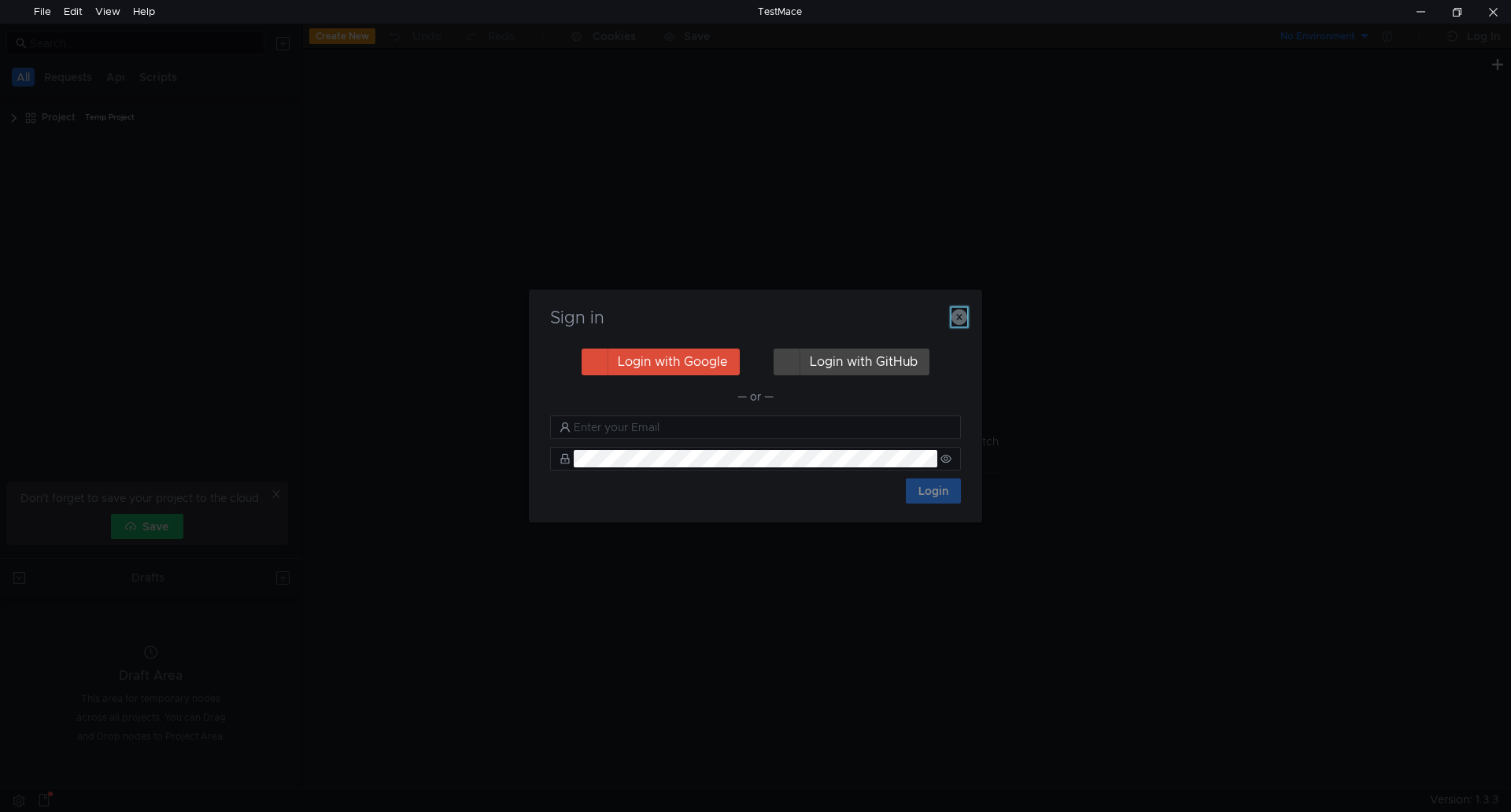
click at [959, 318] on icon "button" at bounding box center [959, 317] width 15 height 15
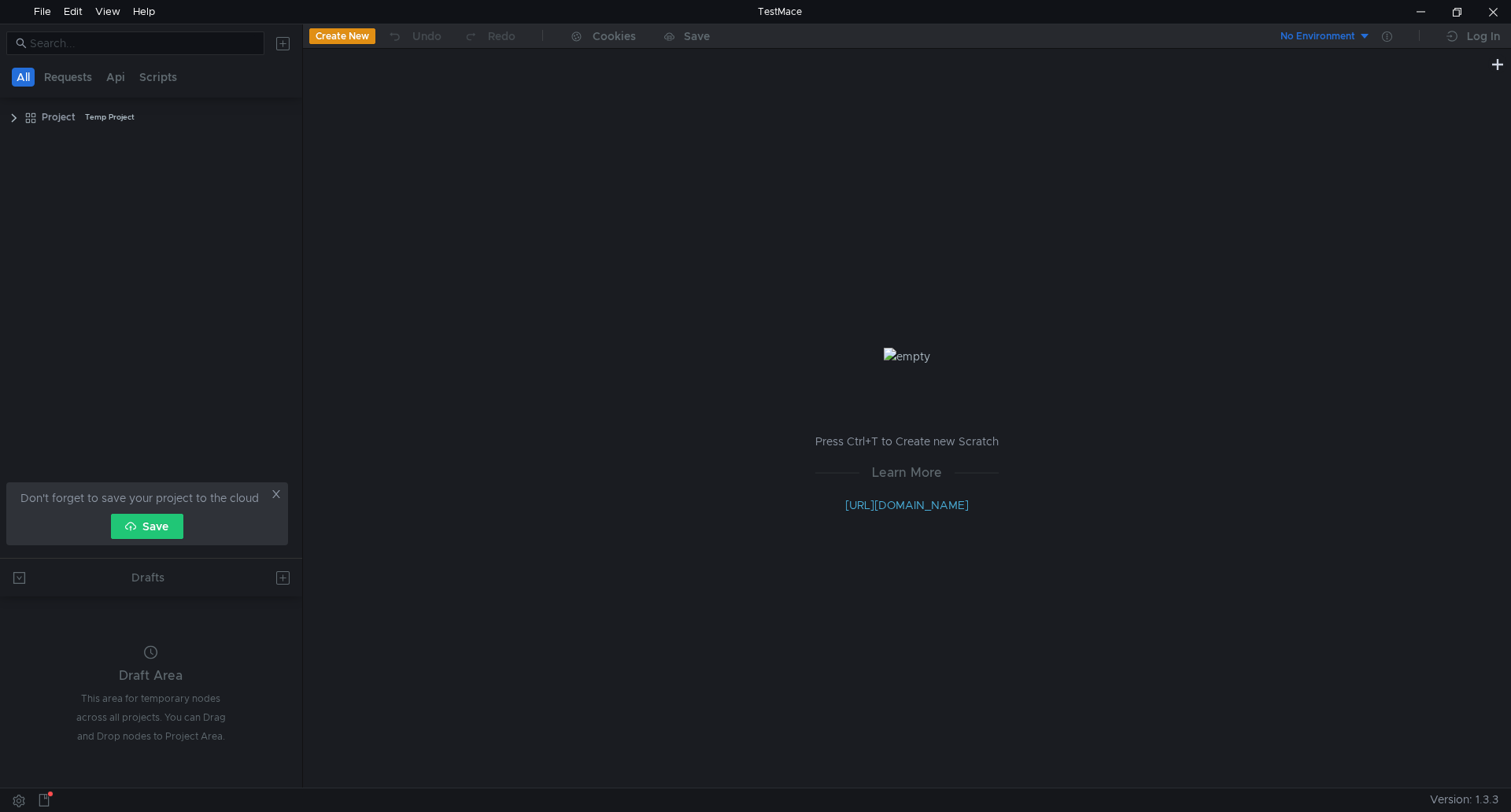
click at [334, 40] on button "Create New" at bounding box center [342, 36] width 66 height 15
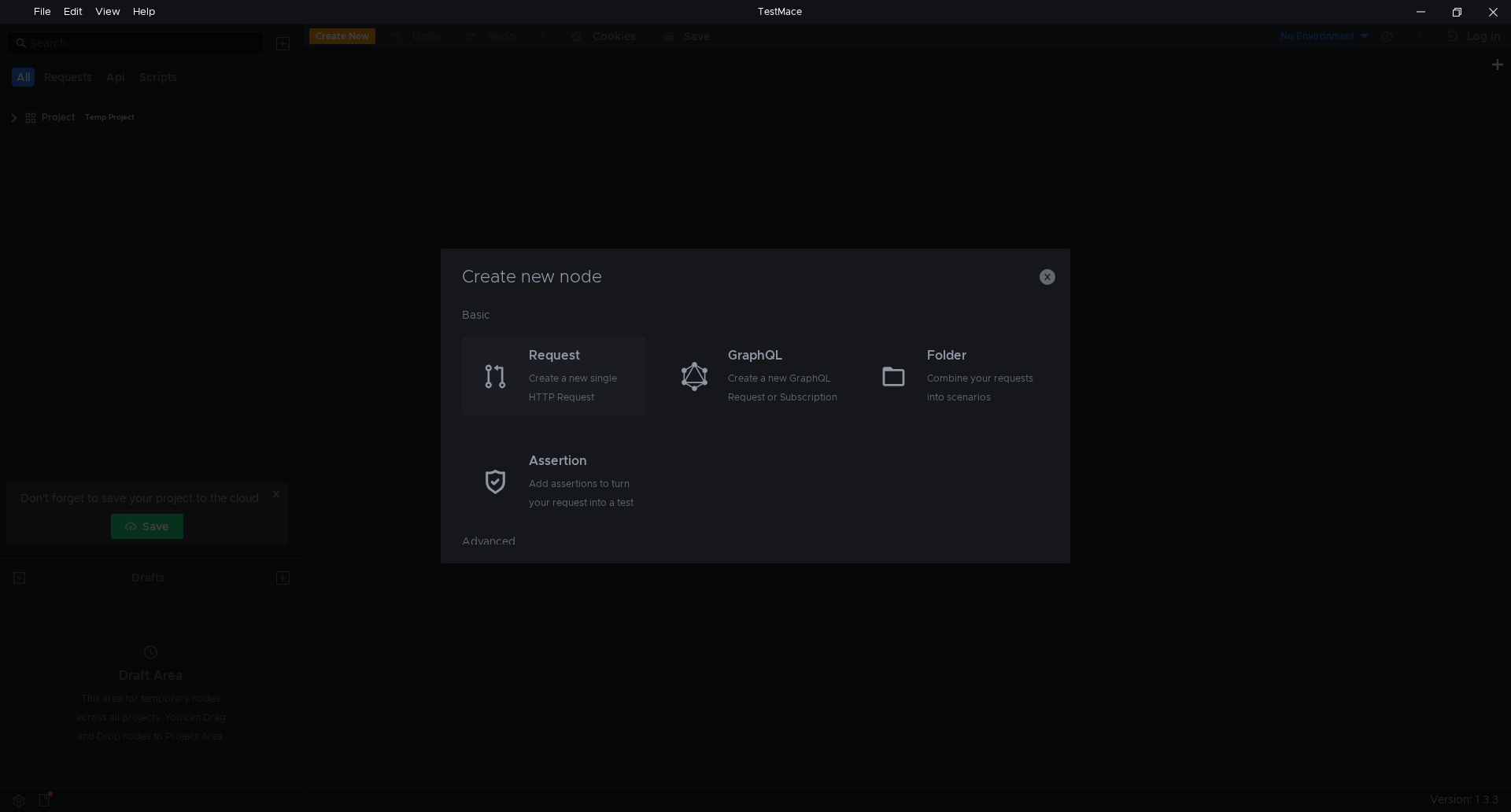
click at [589, 361] on div "Request" at bounding box center [585, 356] width 112 height 19
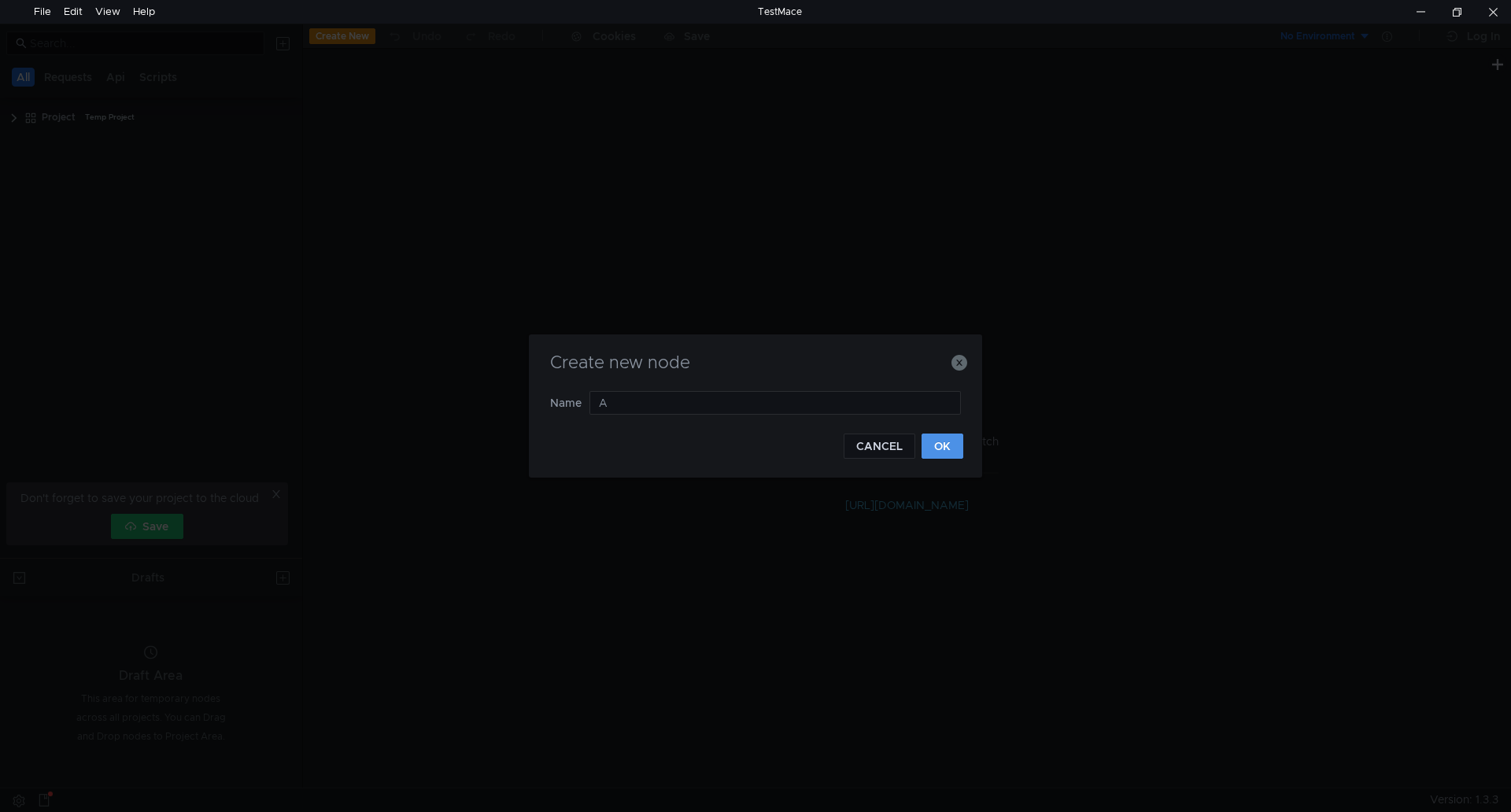
type input "A"
click at [944, 446] on button "OK" at bounding box center [942, 446] width 42 height 25
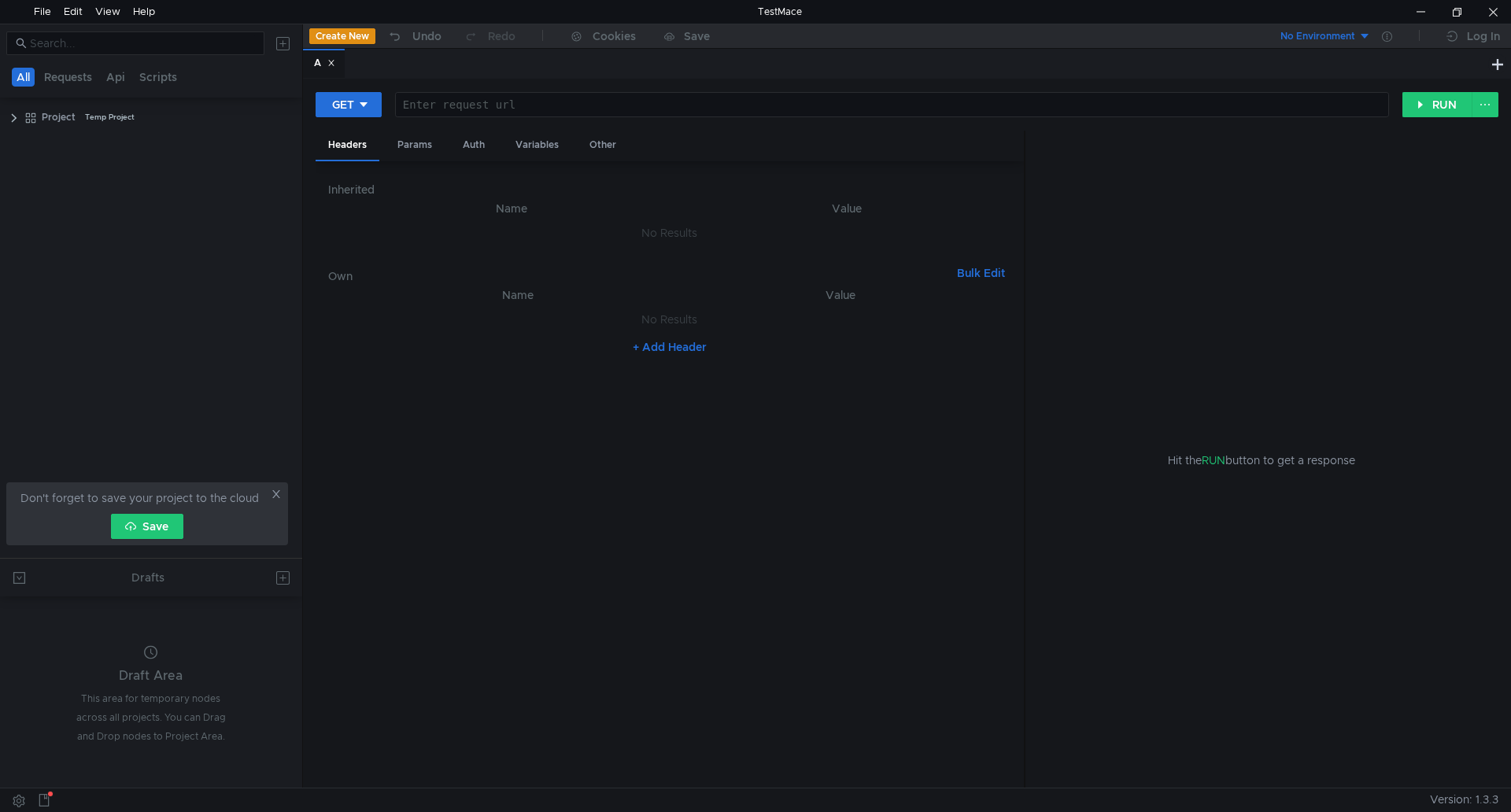
click at [447, 108] on div at bounding box center [890, 121] width 992 height 45
click at [1425, 110] on button "RUN" at bounding box center [1437, 104] width 70 height 25
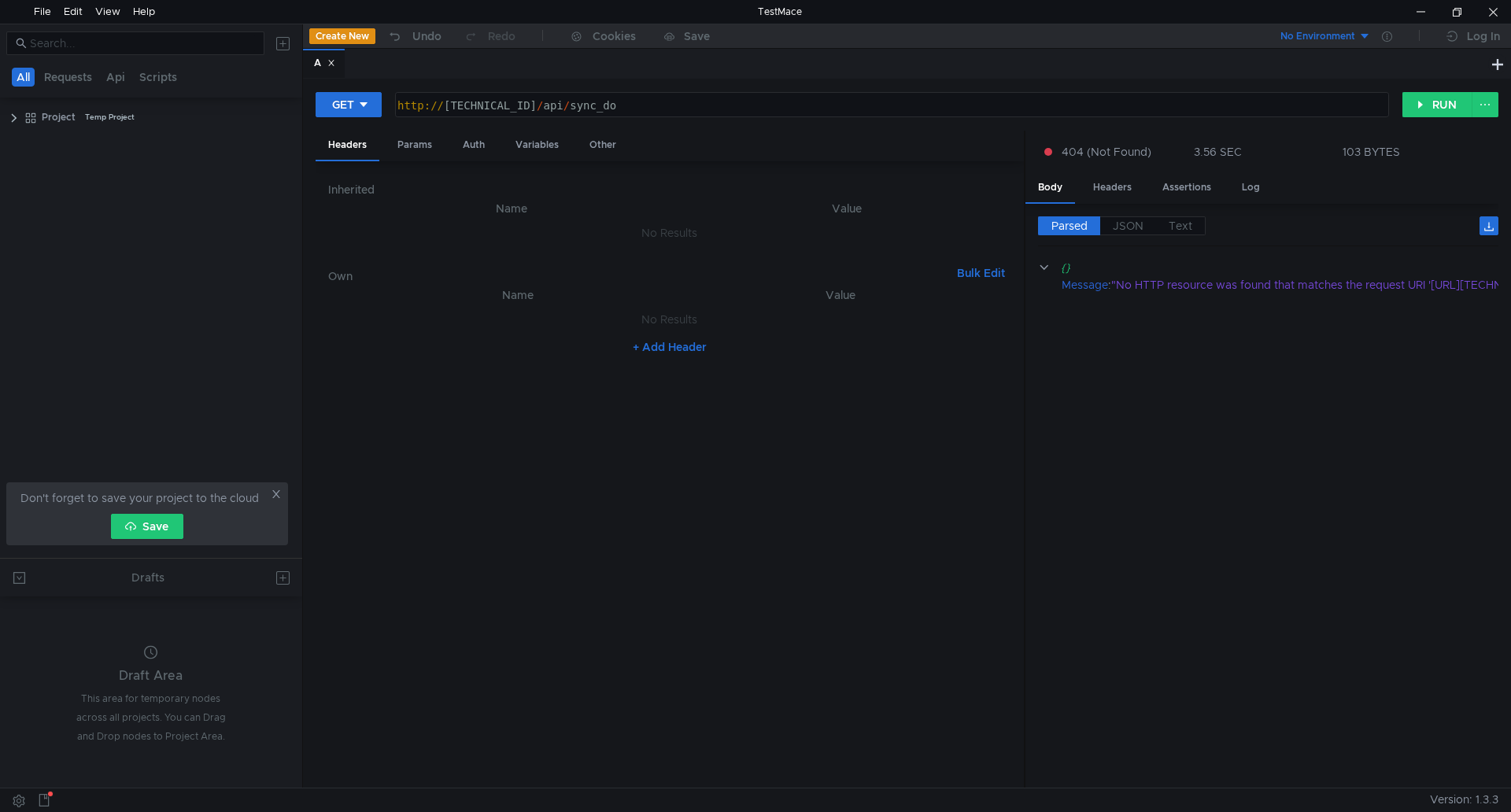
click at [545, 105] on div "http:// [TECHNICAL_ID] / api / sync_do" at bounding box center [890, 121] width 992 height 45
click at [1445, 107] on button "RUN" at bounding box center [1437, 104] width 70 height 25
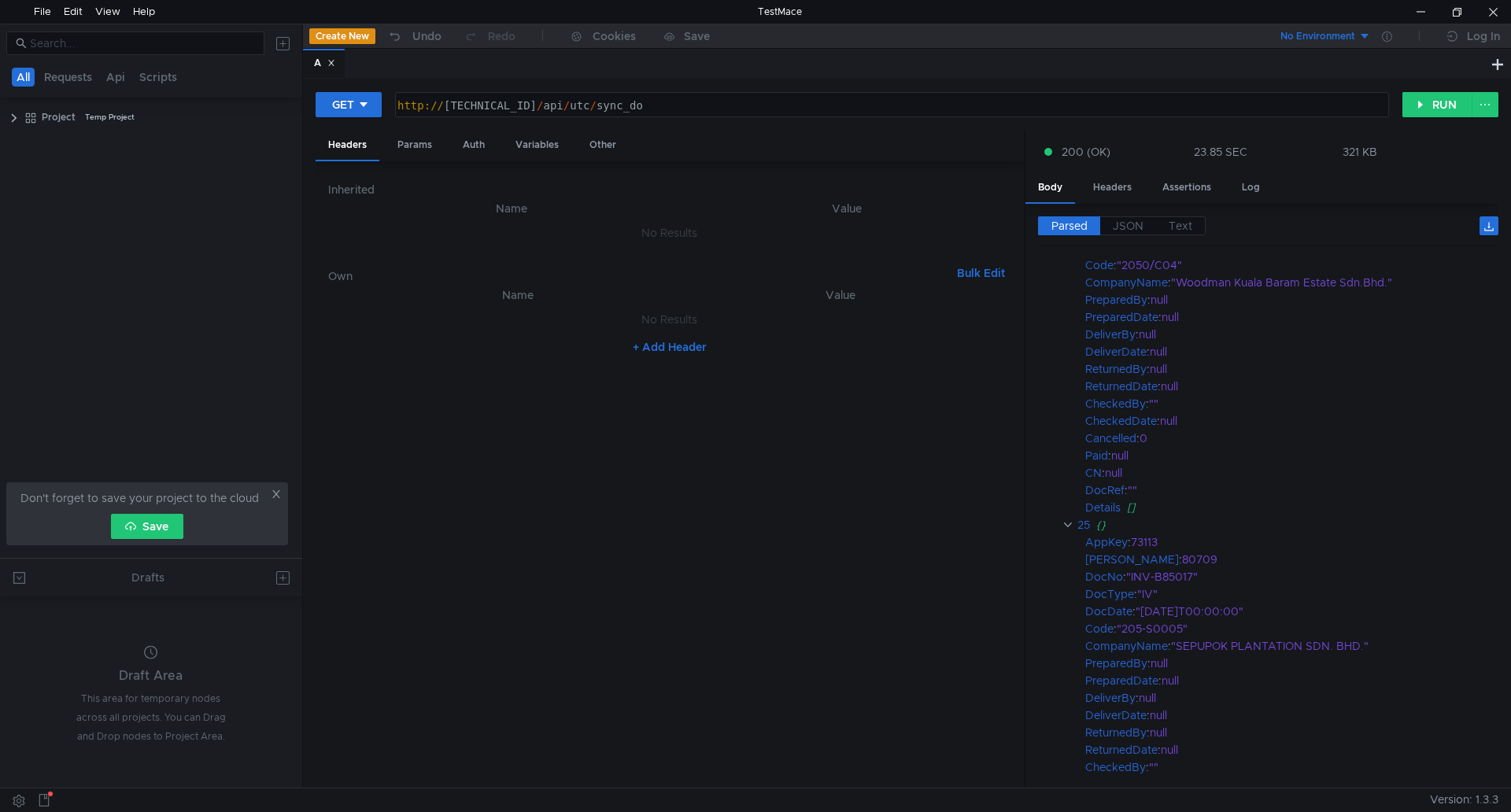
scroll to position [0, 0]
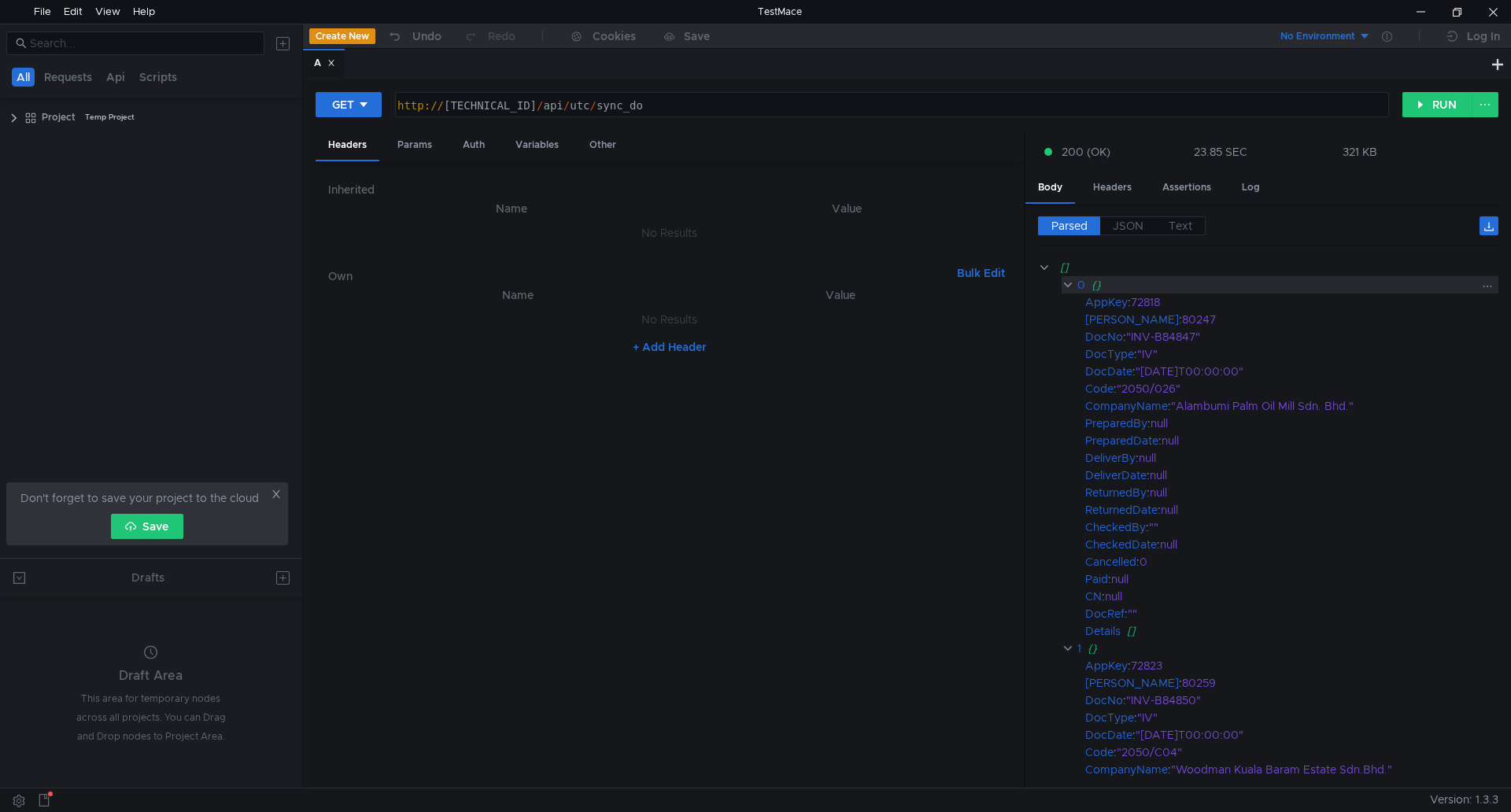
click at [1067, 282] on clr-icon at bounding box center [1068, 285] width 12 height 13
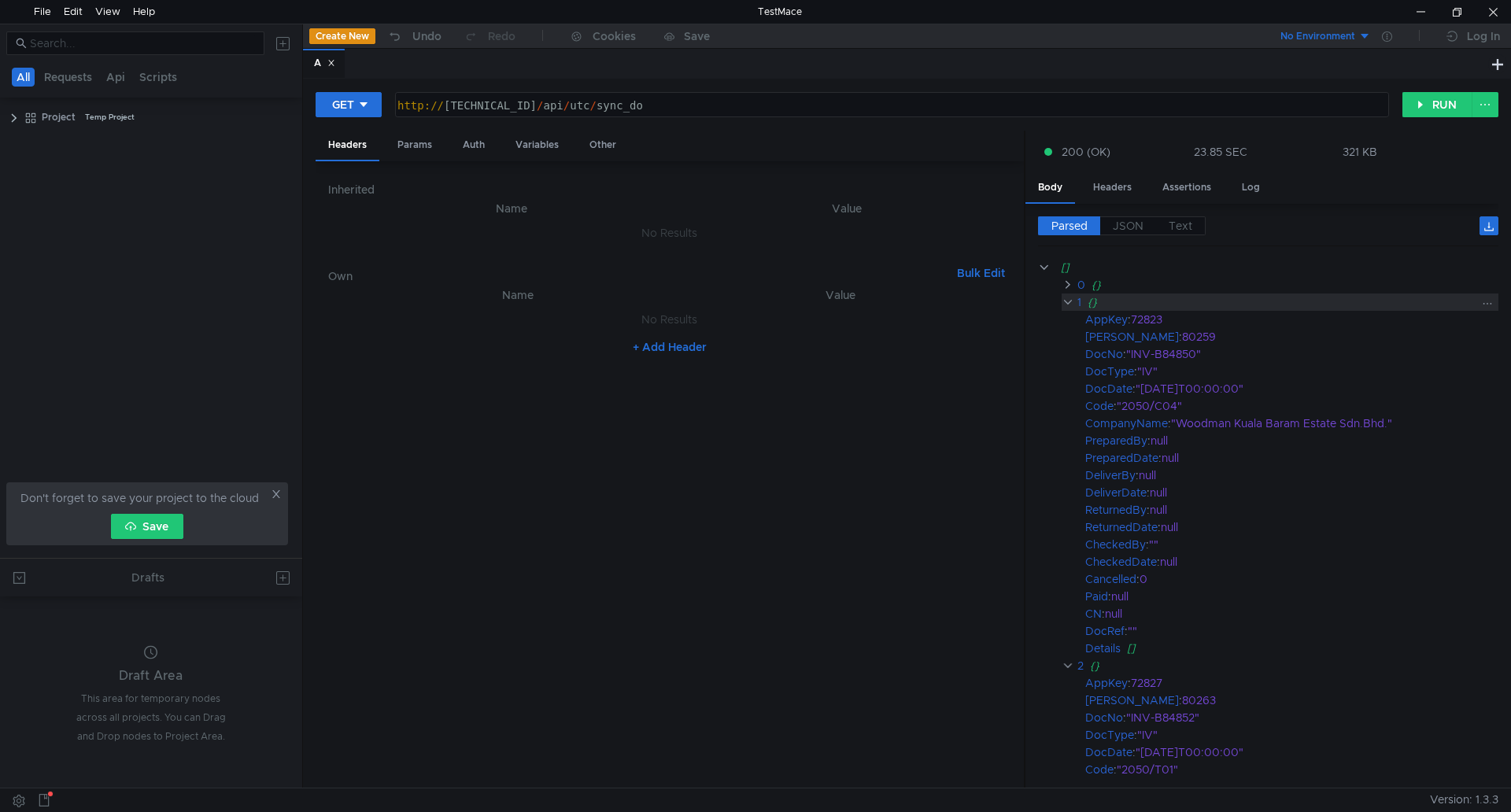
click at [1067, 304] on clr-icon at bounding box center [1068, 302] width 12 height 13
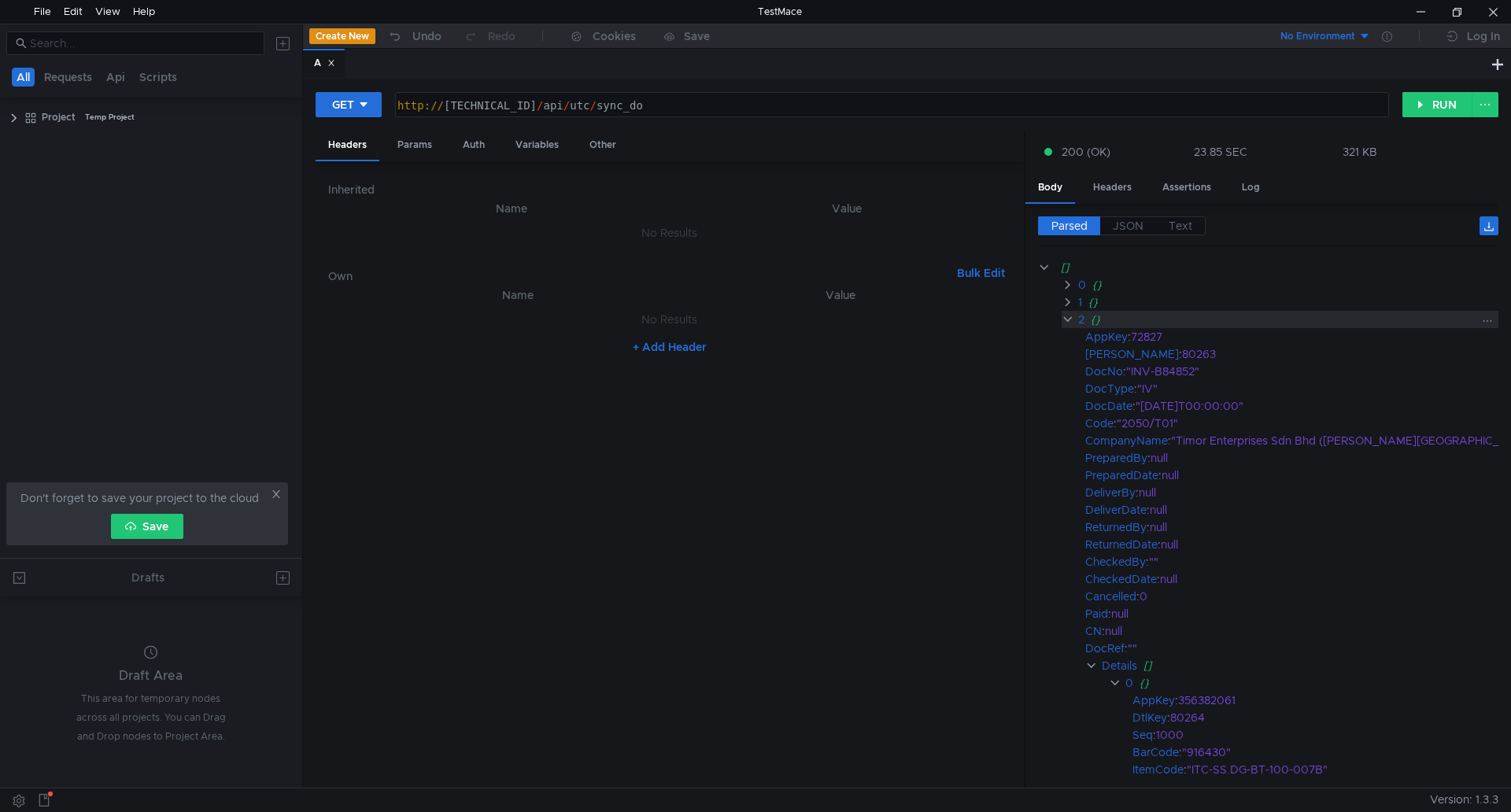
click at [1065, 324] on clr-icon at bounding box center [1068, 319] width 13 height 13
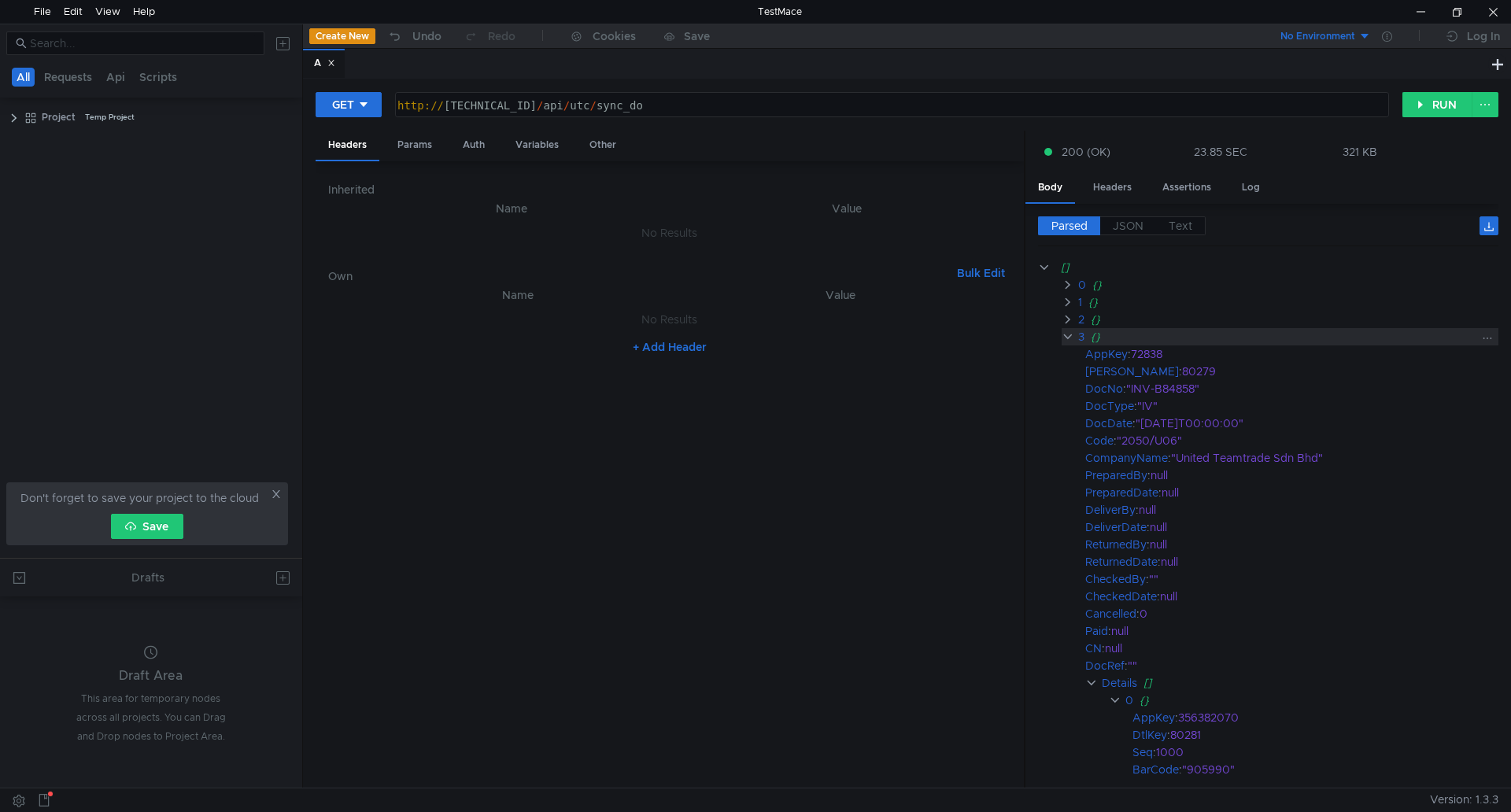
click at [1063, 339] on clr-icon at bounding box center [1068, 336] width 13 height 13
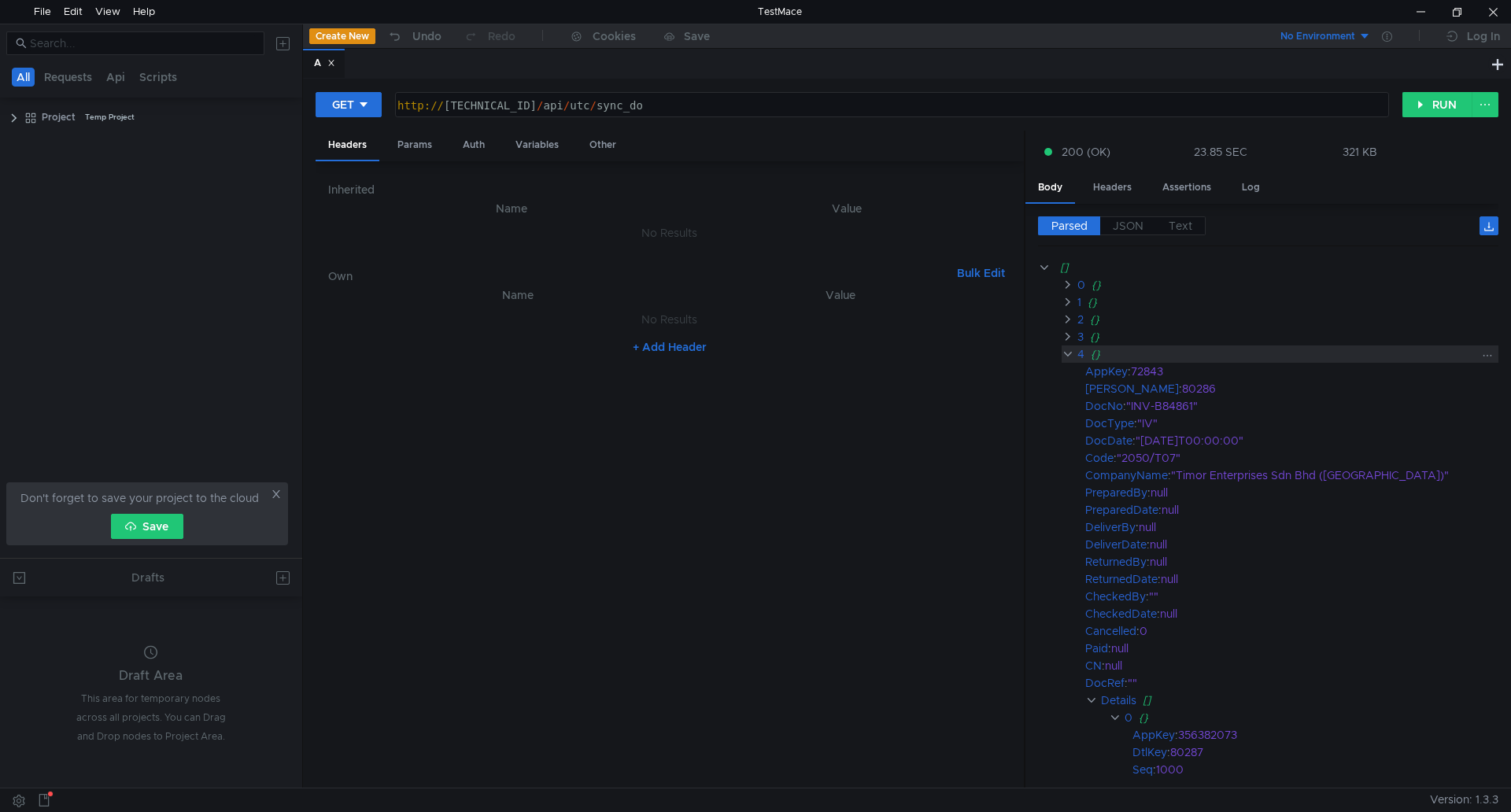
click at [1064, 355] on clr-icon at bounding box center [1068, 354] width 12 height 13
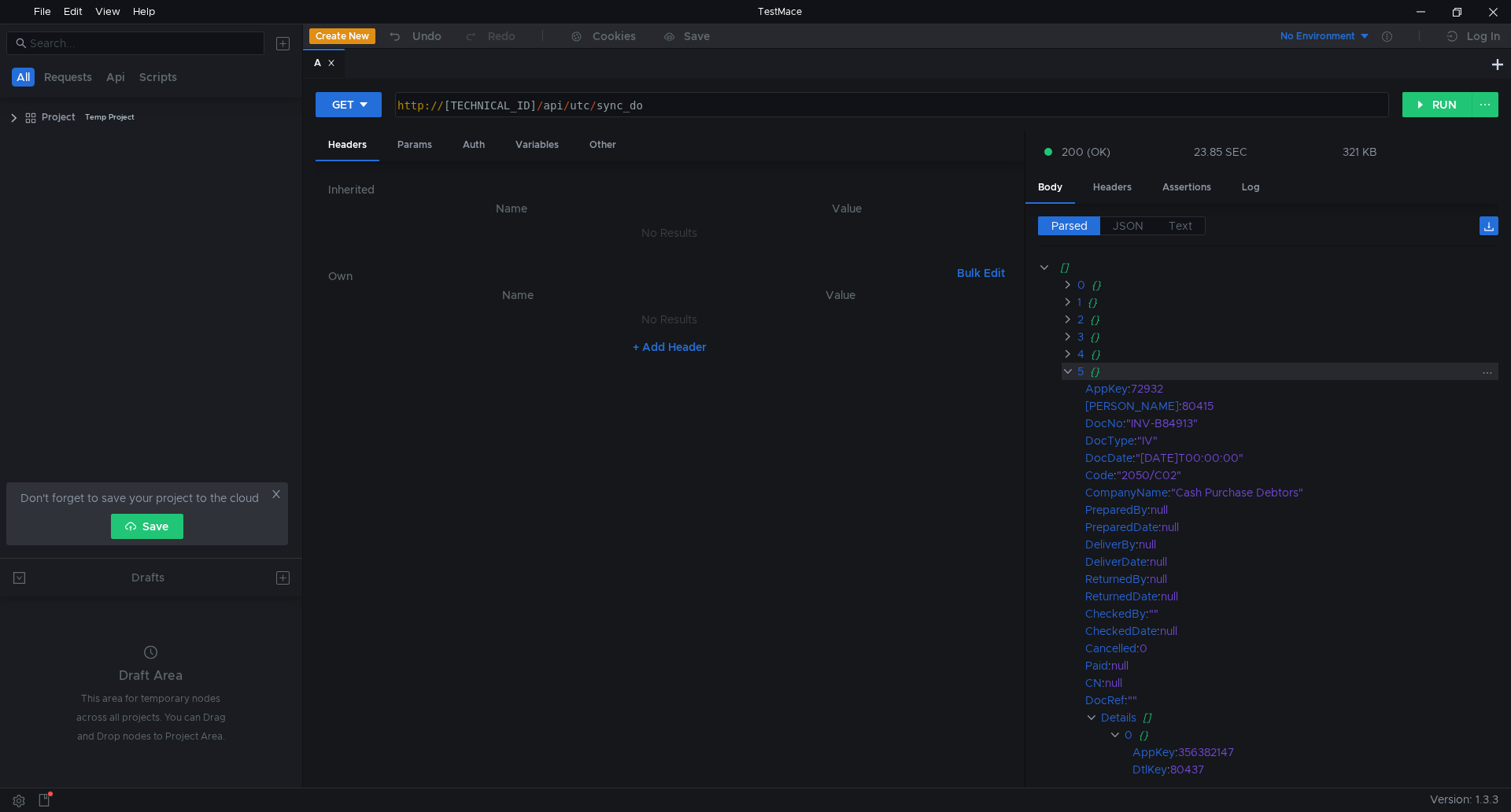
click at [1064, 377] on clr-icon at bounding box center [1068, 371] width 12 height 13
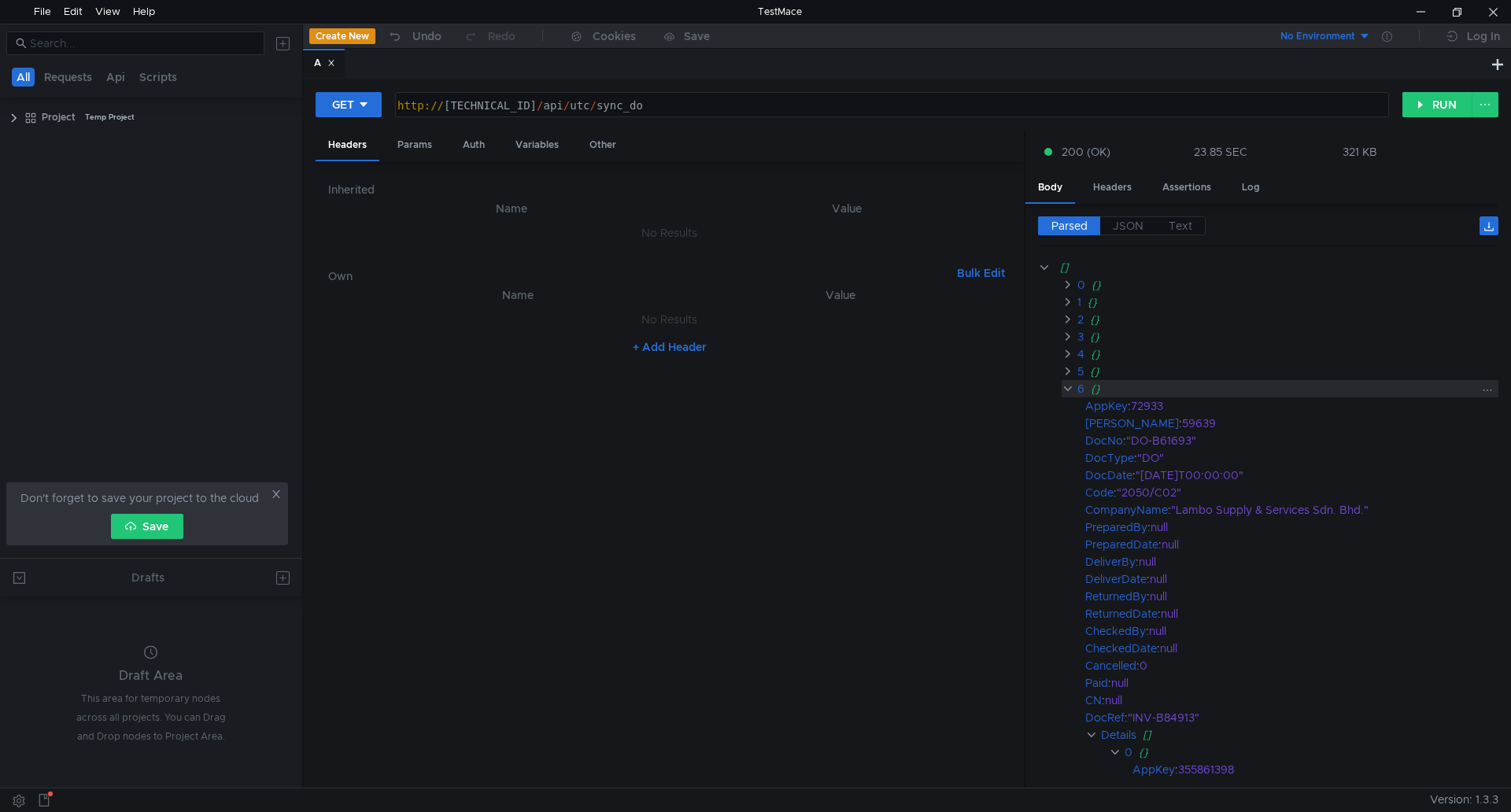
click at [1068, 391] on clr-icon at bounding box center [1068, 388] width 12 height 13
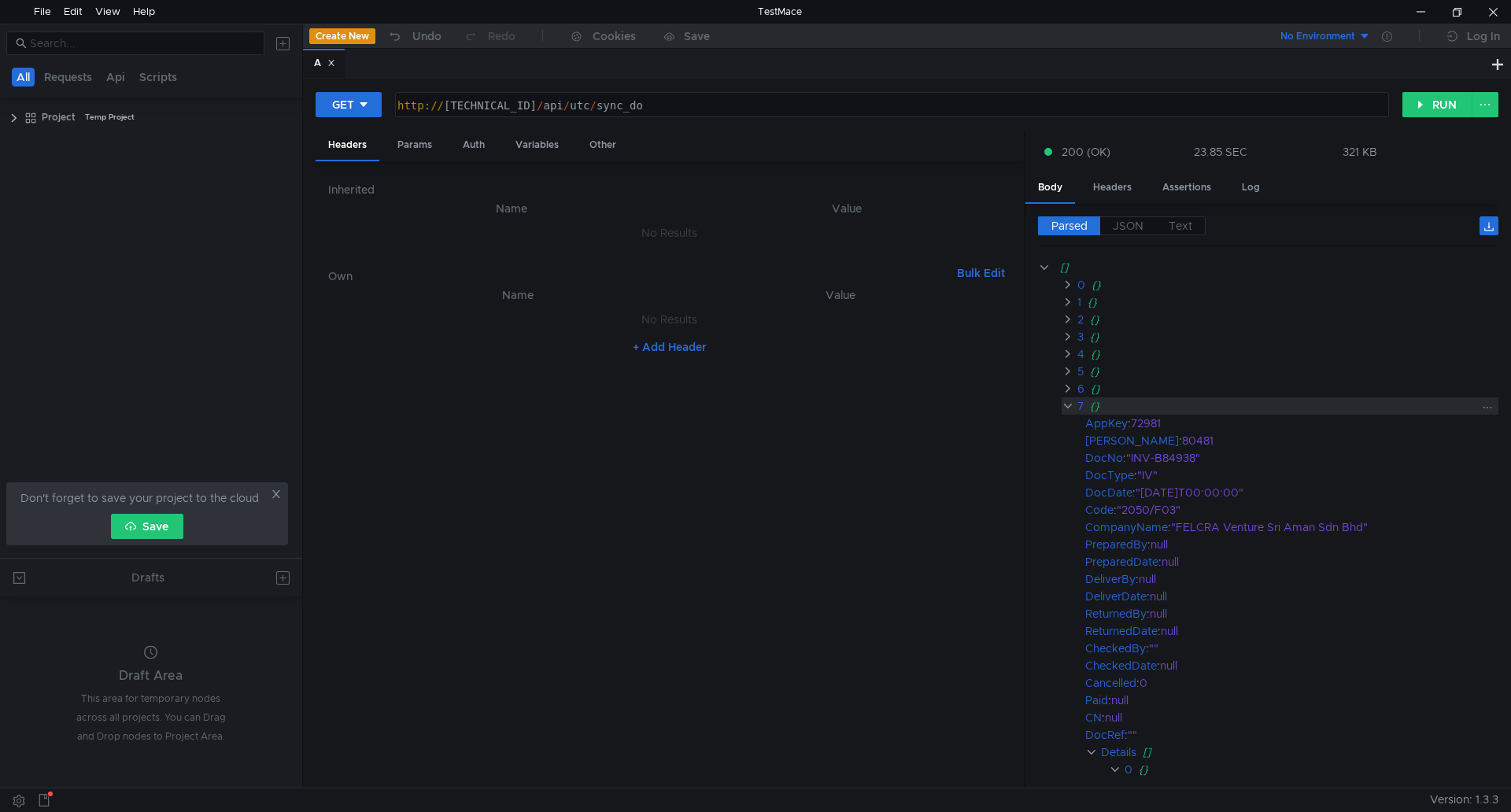
click at [1063, 411] on clr-icon at bounding box center [1068, 406] width 12 height 13
click at [1069, 410] on clr-icon at bounding box center [1068, 406] width 13 height 13
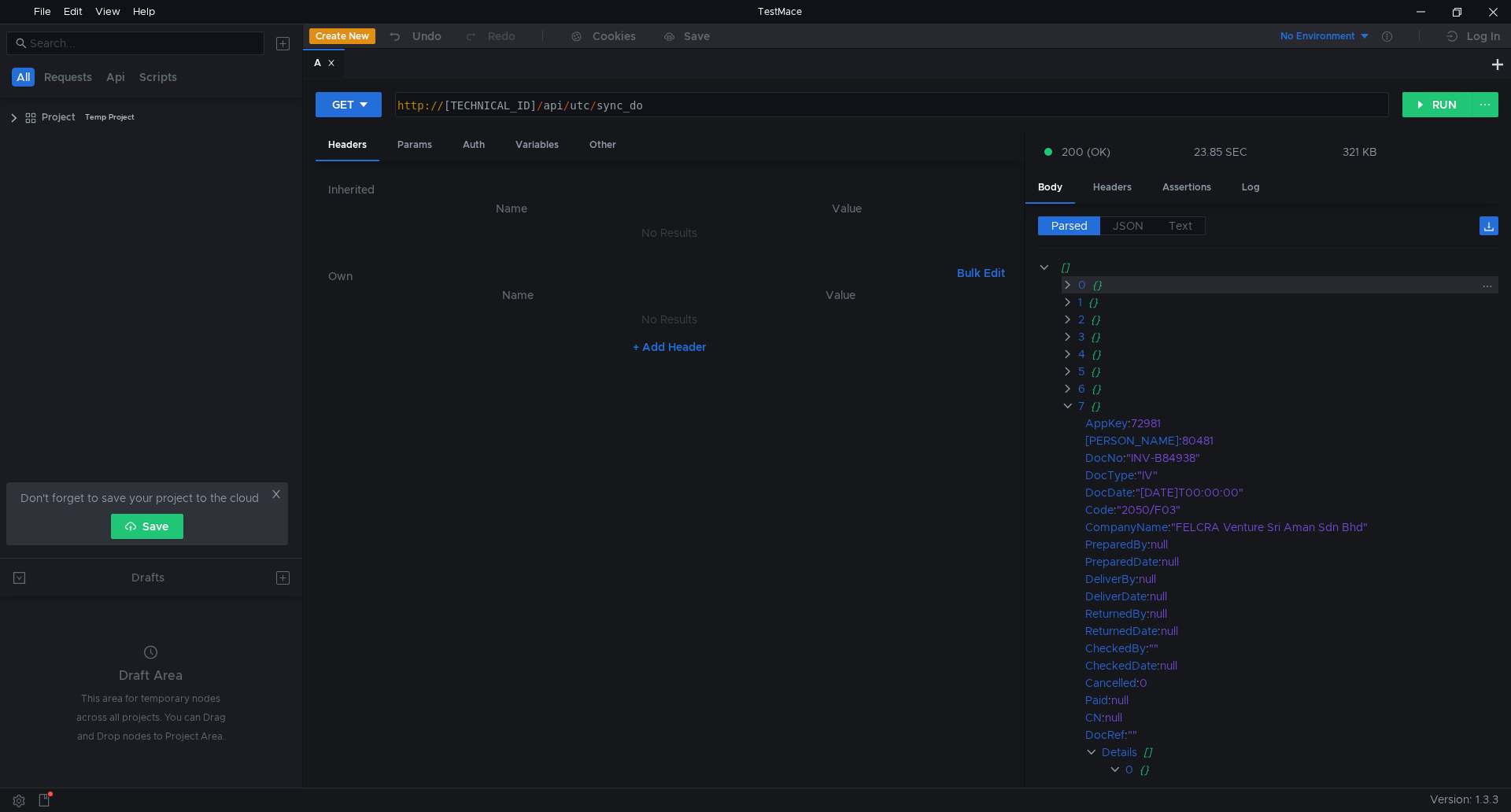
click at [1070, 288] on clr-icon at bounding box center [1068, 285] width 13 height 13
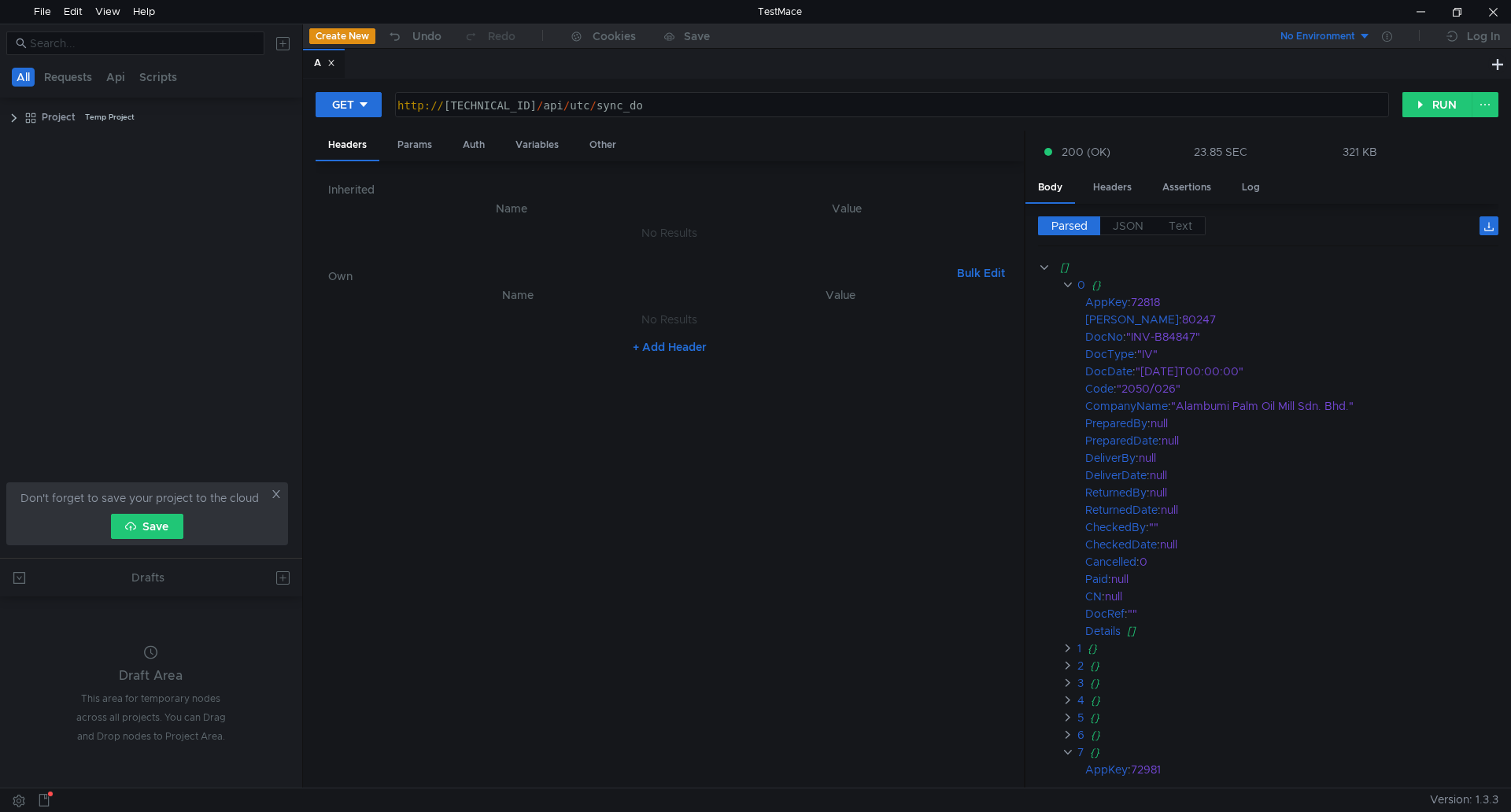
click at [894, 449] on nz-table "Name Value No Results + Add Header" at bounding box center [670, 531] width 683 height 490
drag, startPoint x: 610, startPoint y: 109, endPoint x: 657, endPoint y: 108, distance: 47.0
click at [657, 108] on div "http:// [TECHNICAL_ID] / api / utc / sync_do" at bounding box center [890, 121] width 992 height 45
click at [653, 110] on div "http:// [TECHNICAL_ID] / api / utc / sync_prepareeddocs" at bounding box center [890, 121] width 992 height 45
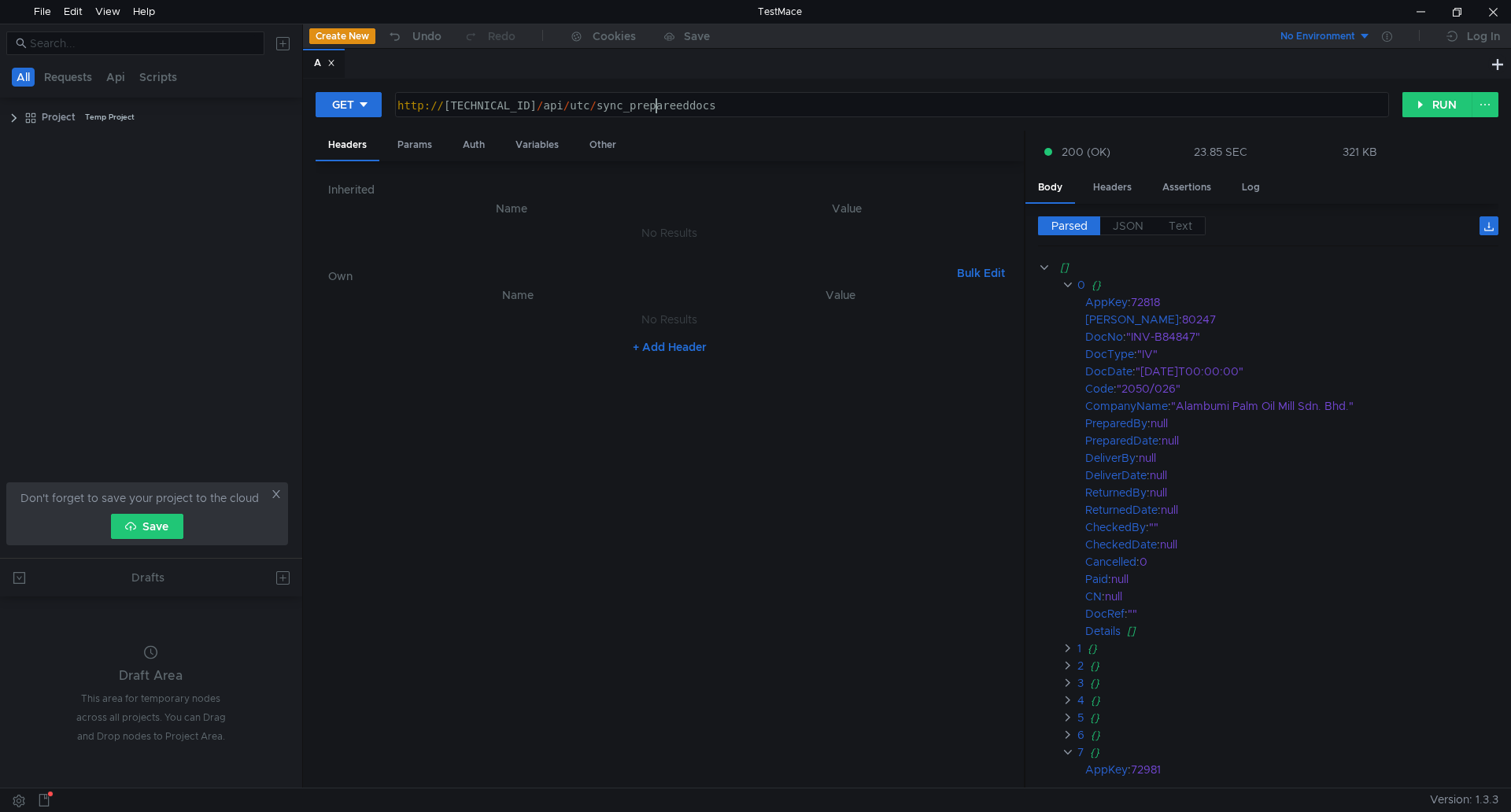
click at [653, 110] on div "http:// [TECHNICAL_ID] / api / utc / sync_prepareeddocs" at bounding box center [890, 121] width 992 height 45
paste textarea
type textarea "[URL][TECHNICAL_ID]"
click at [1413, 113] on button "RUN" at bounding box center [1437, 104] width 70 height 25
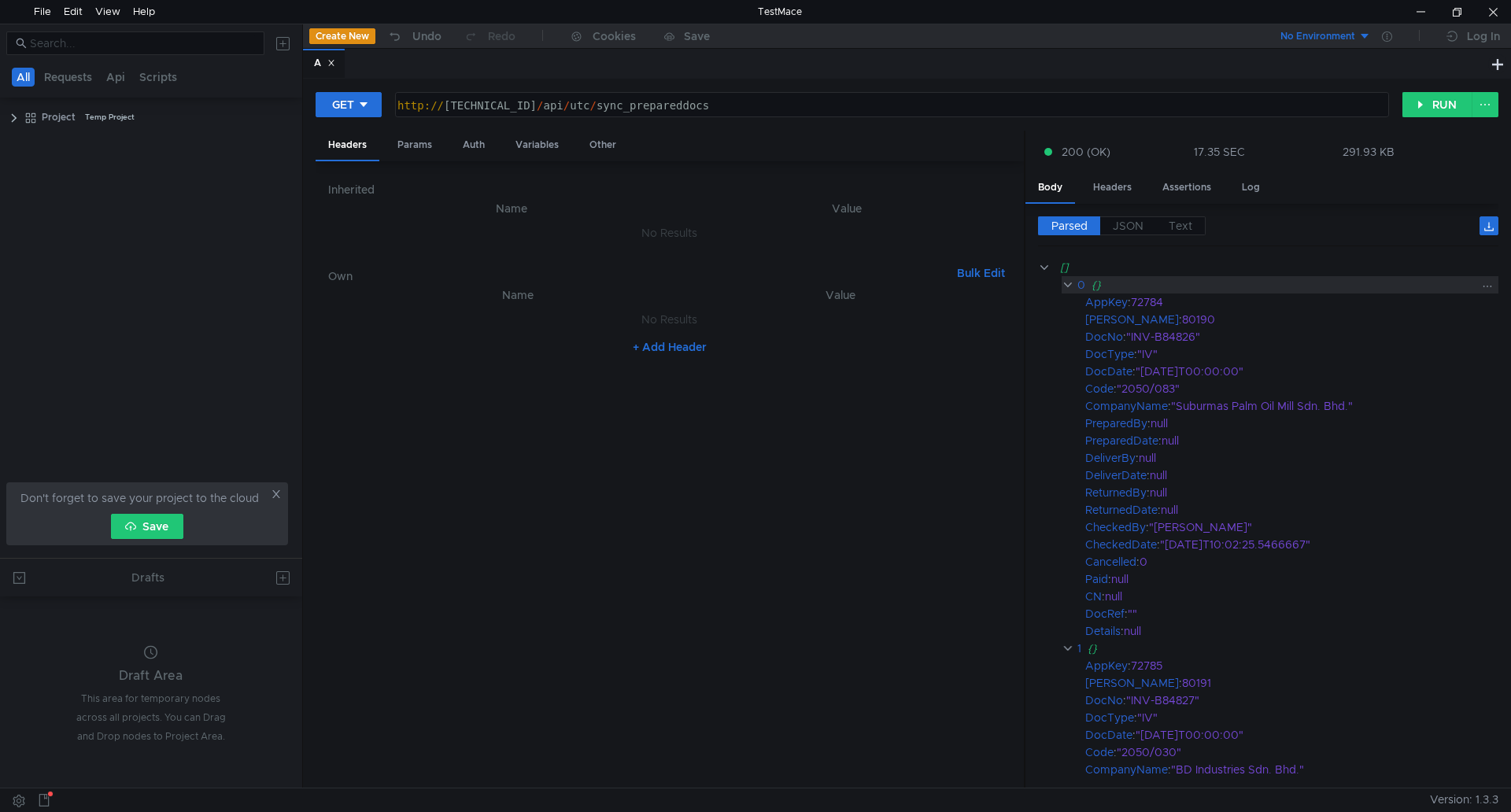
click at [1066, 289] on clr-icon at bounding box center [1068, 285] width 12 height 13
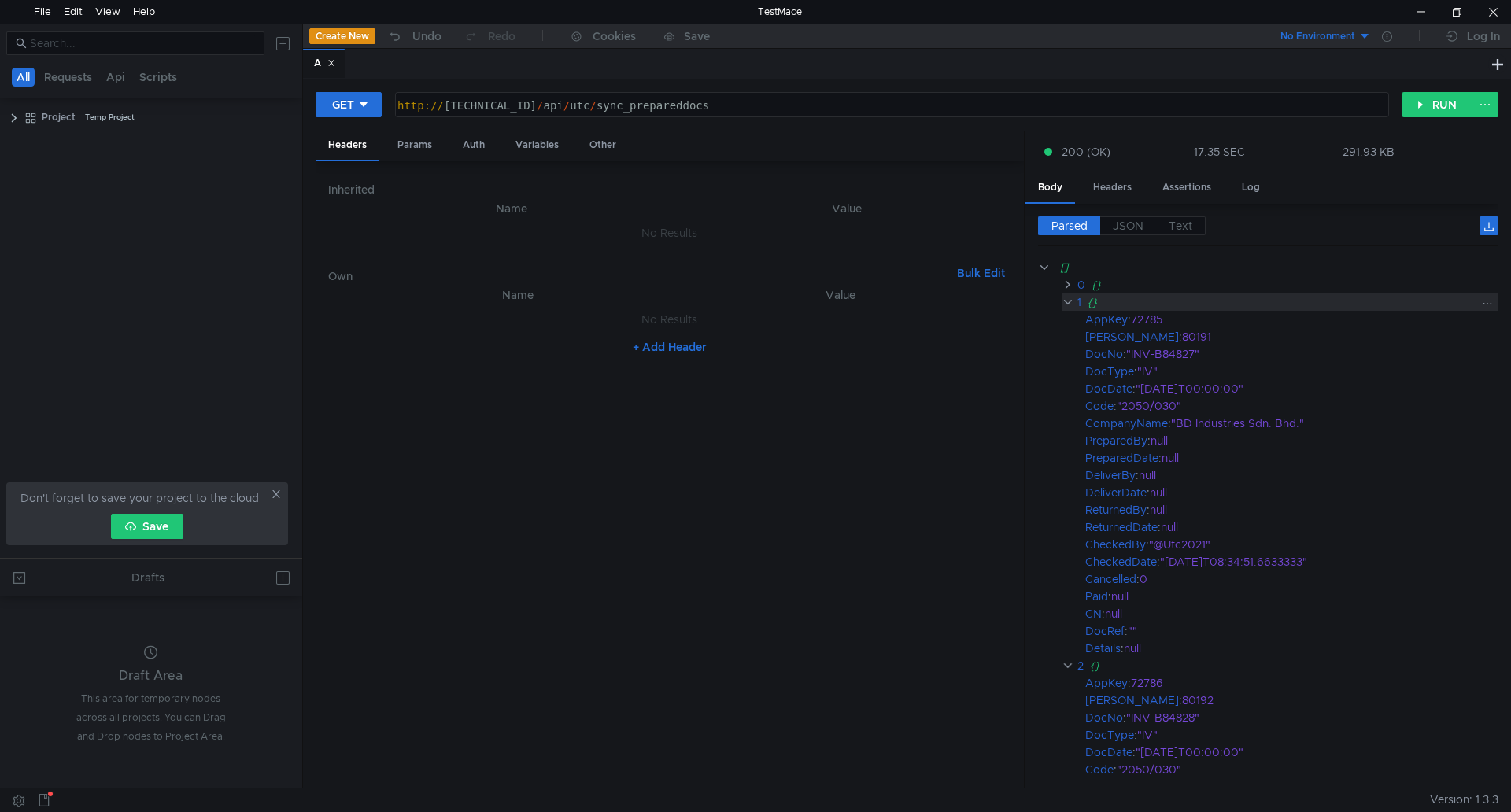
click at [1067, 303] on clr-icon at bounding box center [1068, 302] width 12 height 13
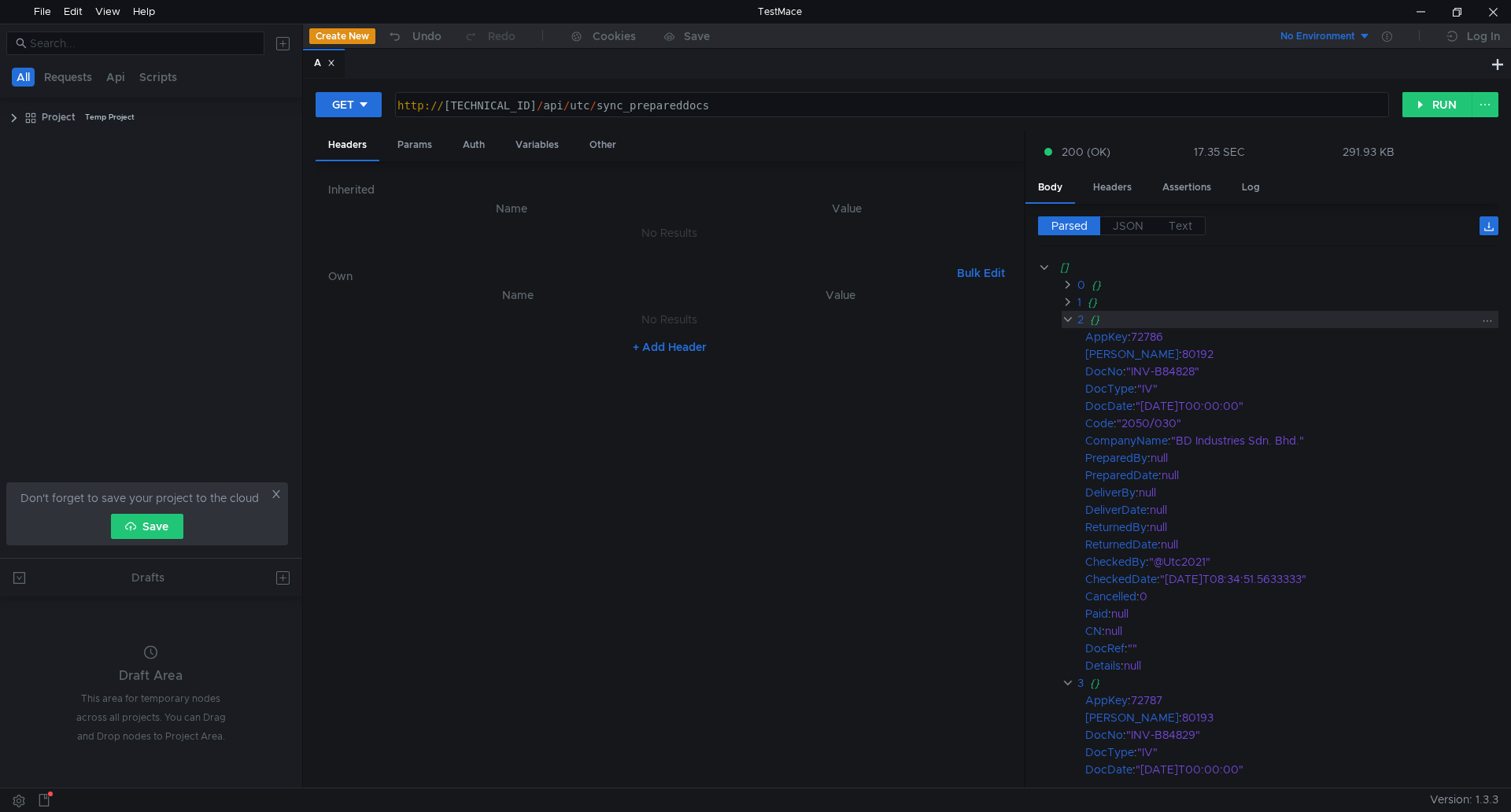
click at [1067, 324] on clr-icon at bounding box center [1068, 319] width 12 height 13
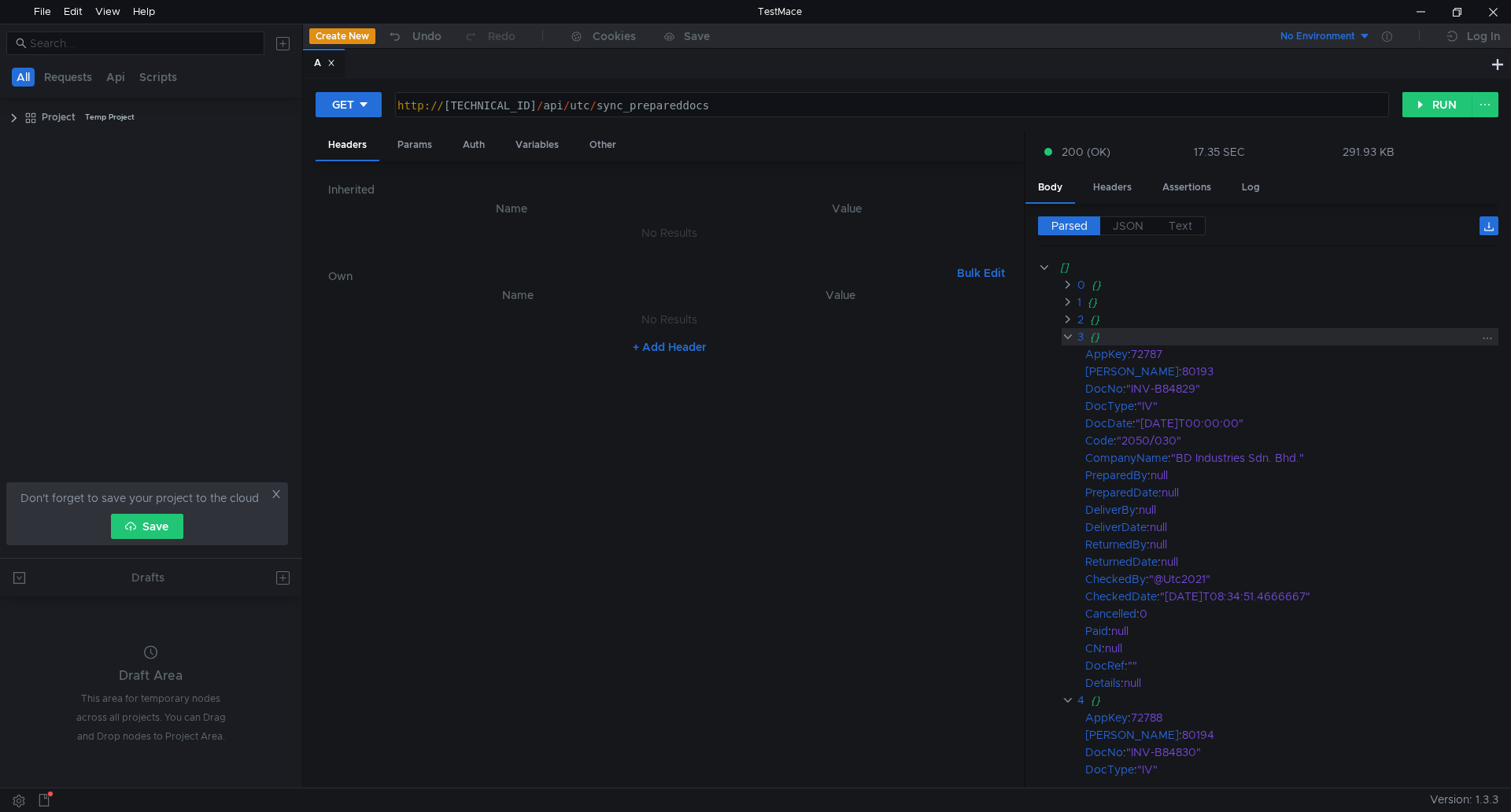
click at [1070, 336] on clr-icon at bounding box center [1068, 336] width 12 height 13
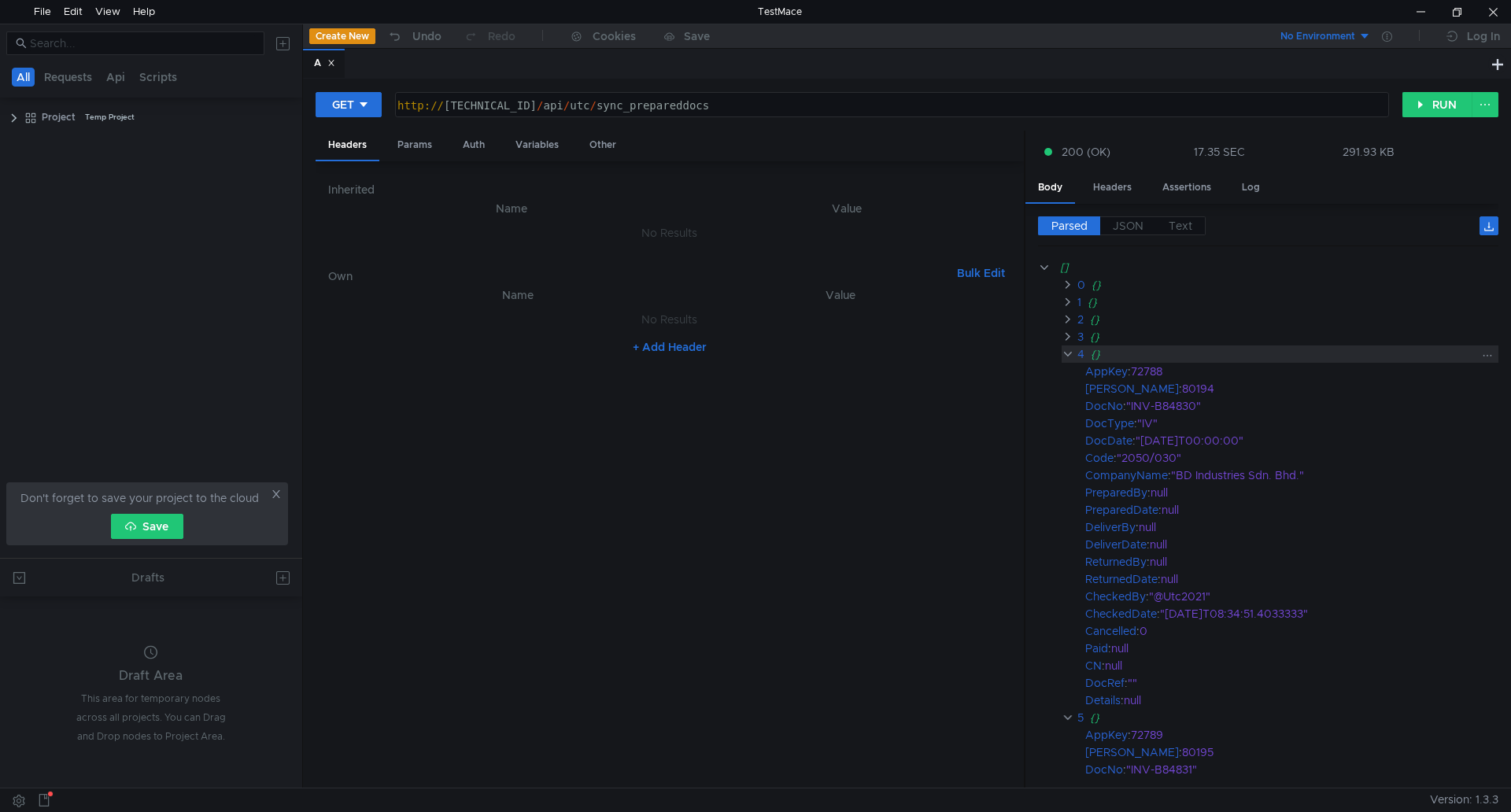
click at [1068, 354] on clr-icon at bounding box center [1068, 354] width 12 height 13
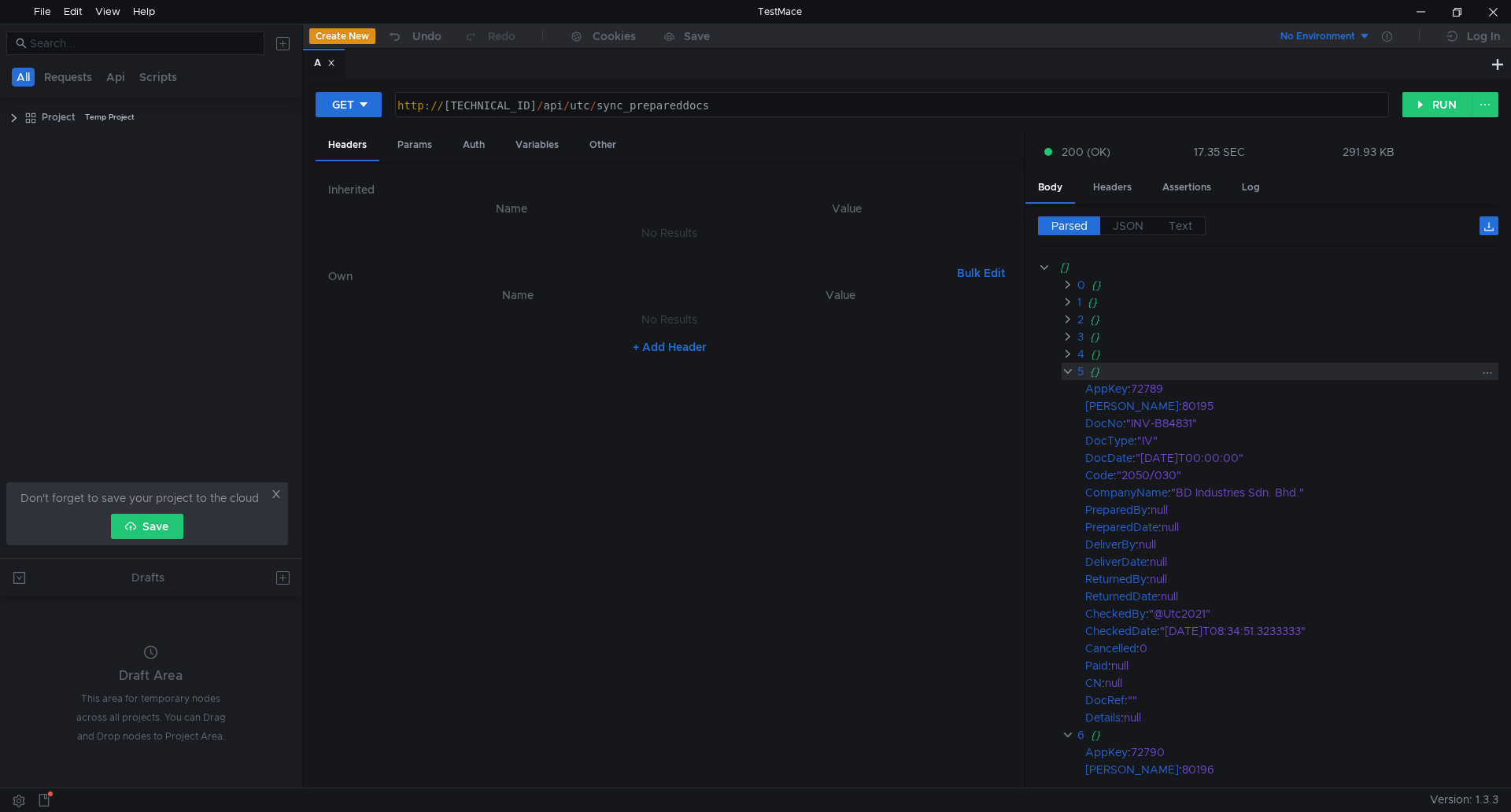
click at [1068, 370] on clr-icon at bounding box center [1068, 371] width 12 height 13
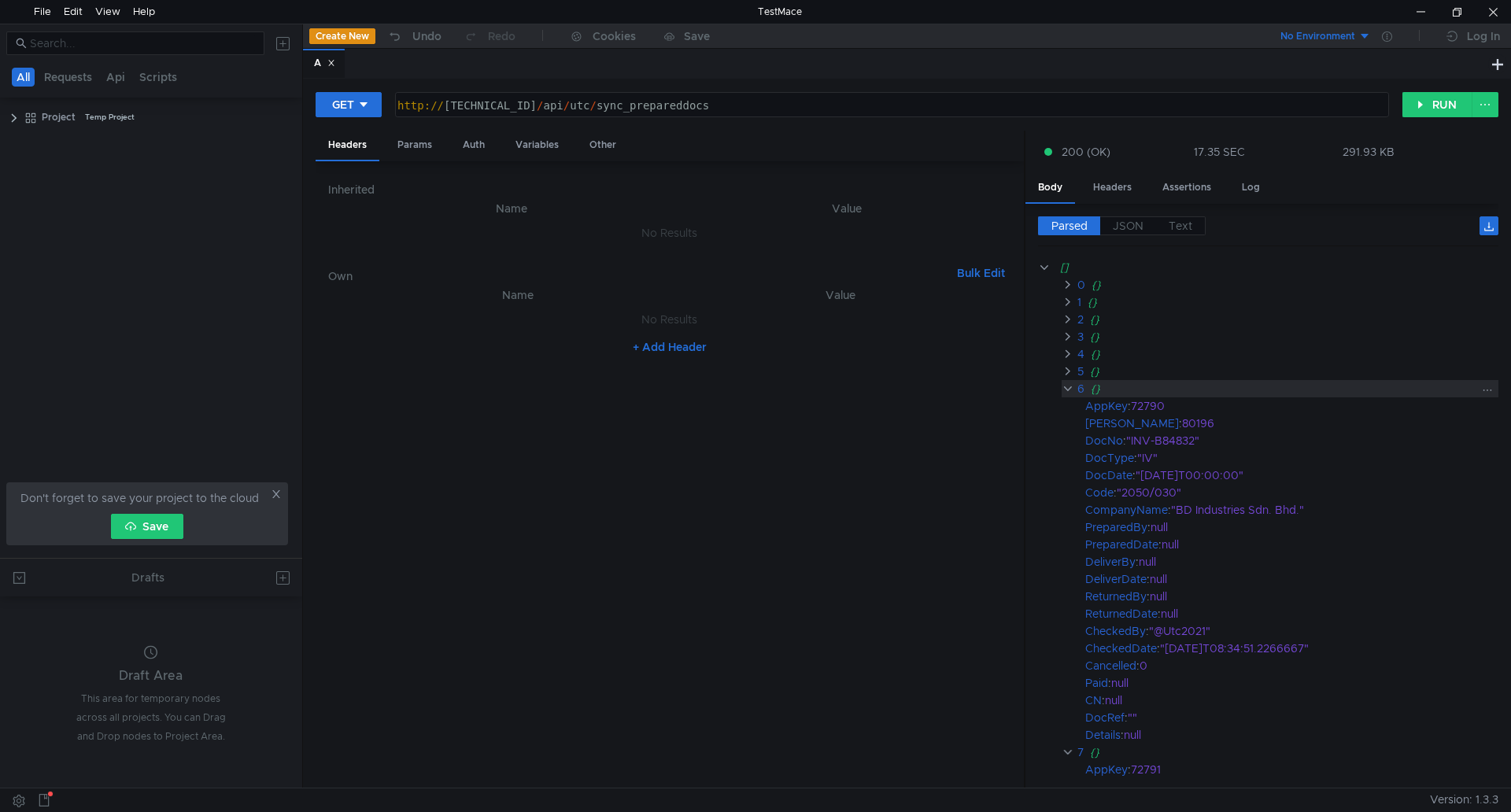
click at [1068, 388] on clr-icon at bounding box center [1068, 388] width 12 height 13
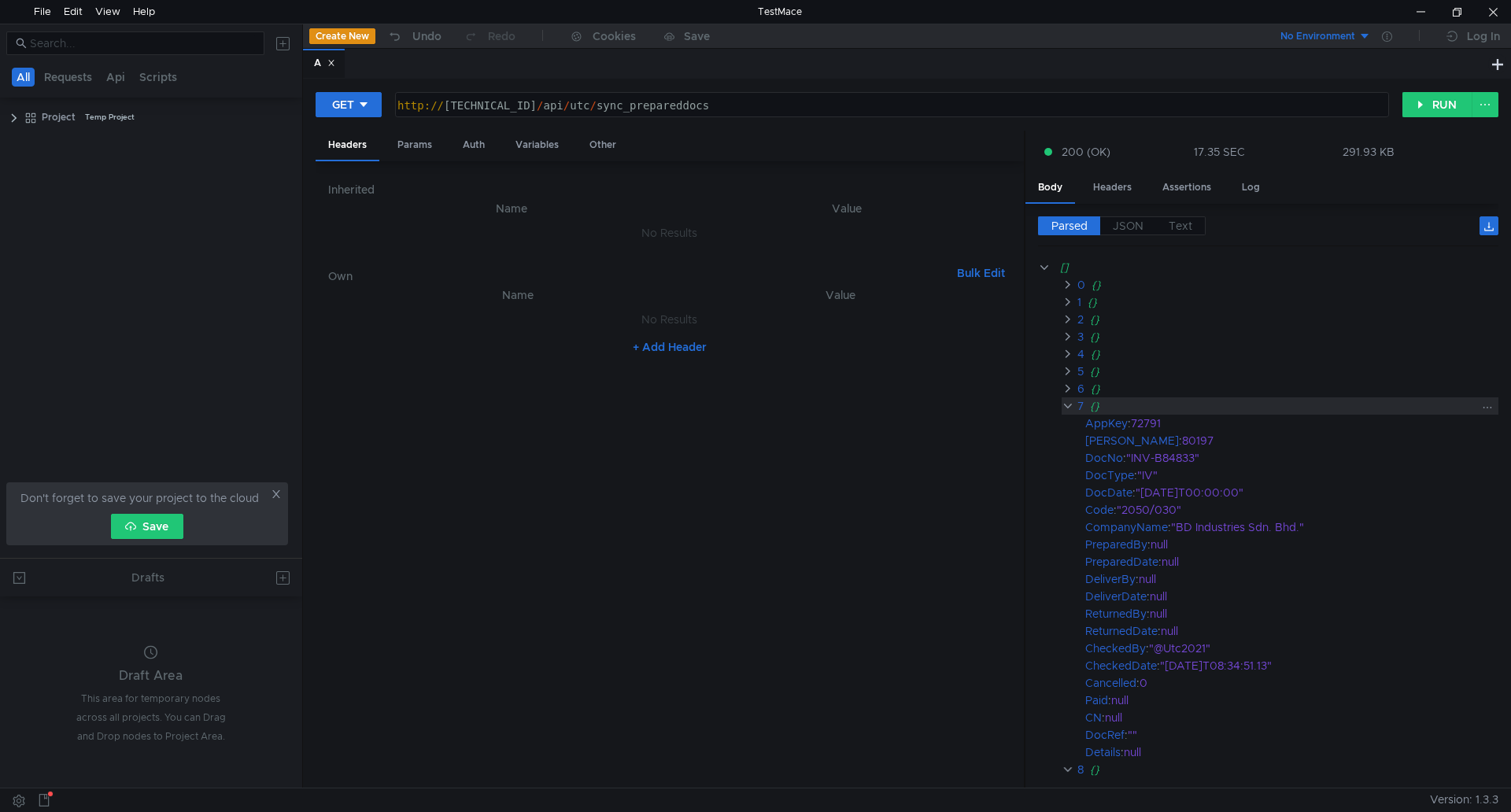
click at [1065, 413] on div "7 {}" at bounding box center [1279, 406] width 436 height 17
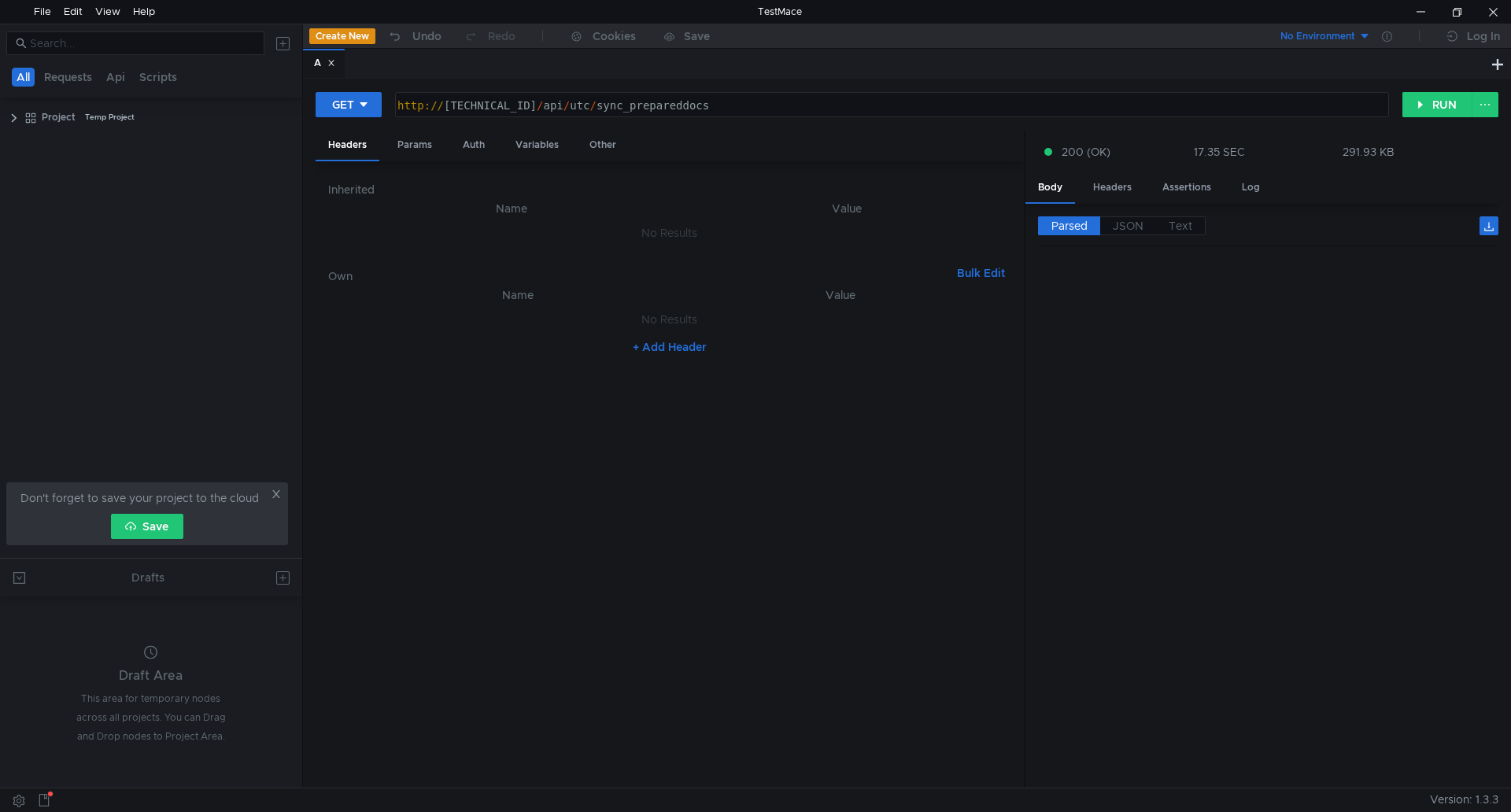
scroll to position [287137, 0]
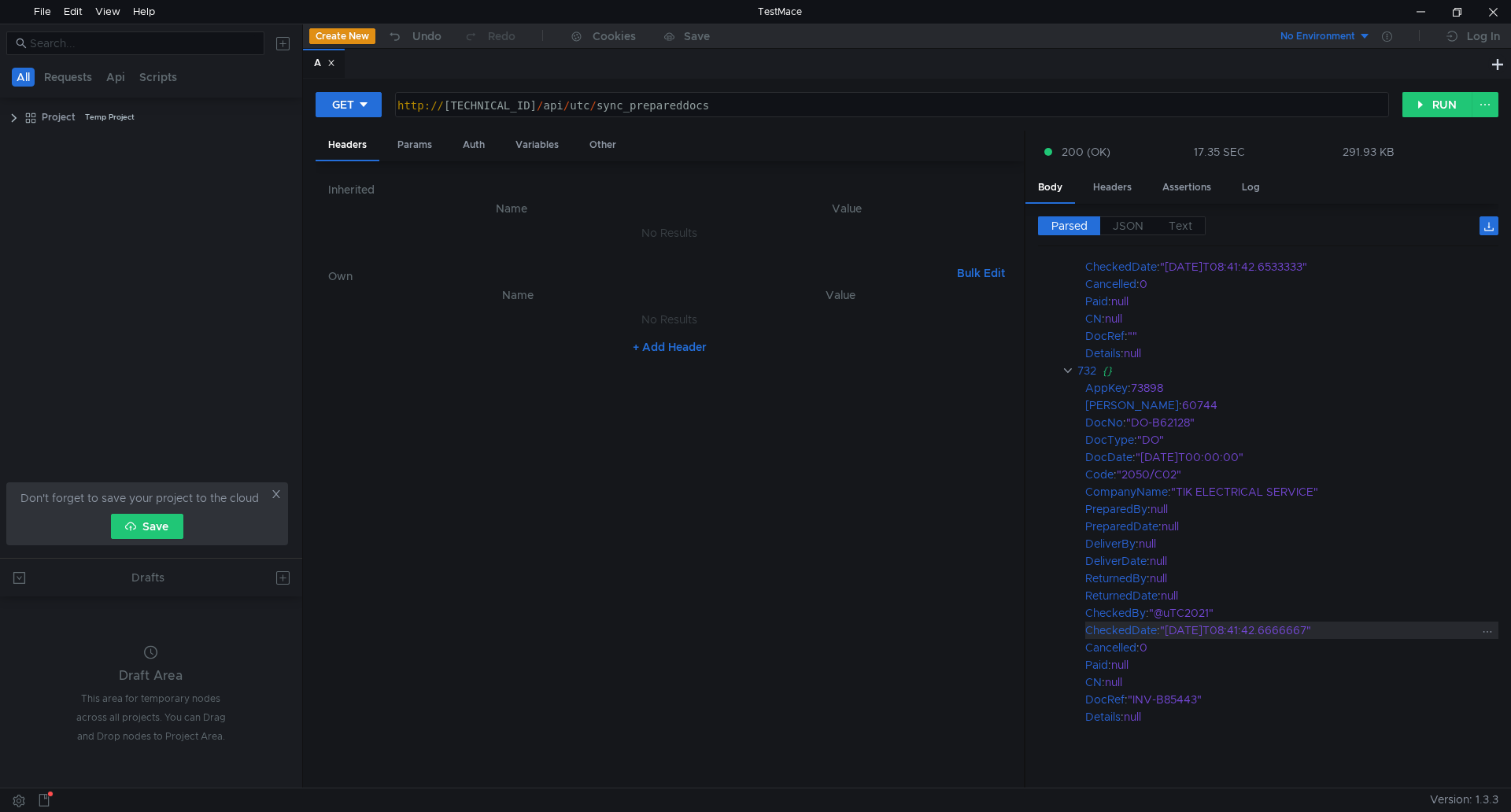
click at [1446, 631] on div ""[DATE]T08:41:42.6666667"" at bounding box center [1319, 630] width 320 height 17
click at [1488, 15] on div at bounding box center [1493, 12] width 36 height 24
